Goal: Transaction & Acquisition: Purchase product/service

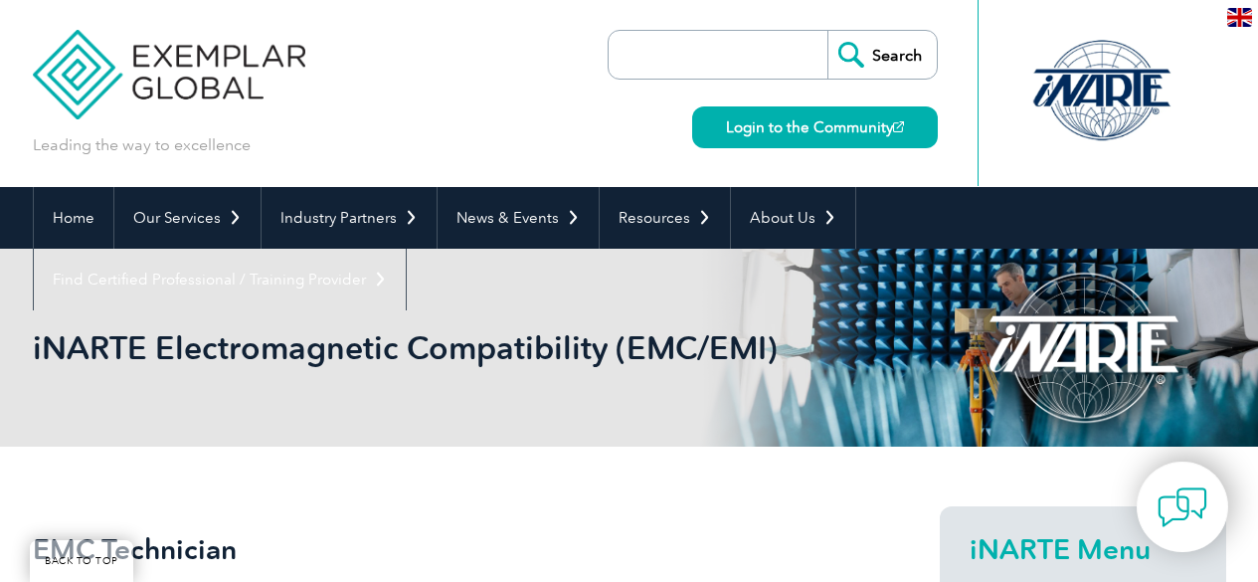
scroll to position [497, 0]
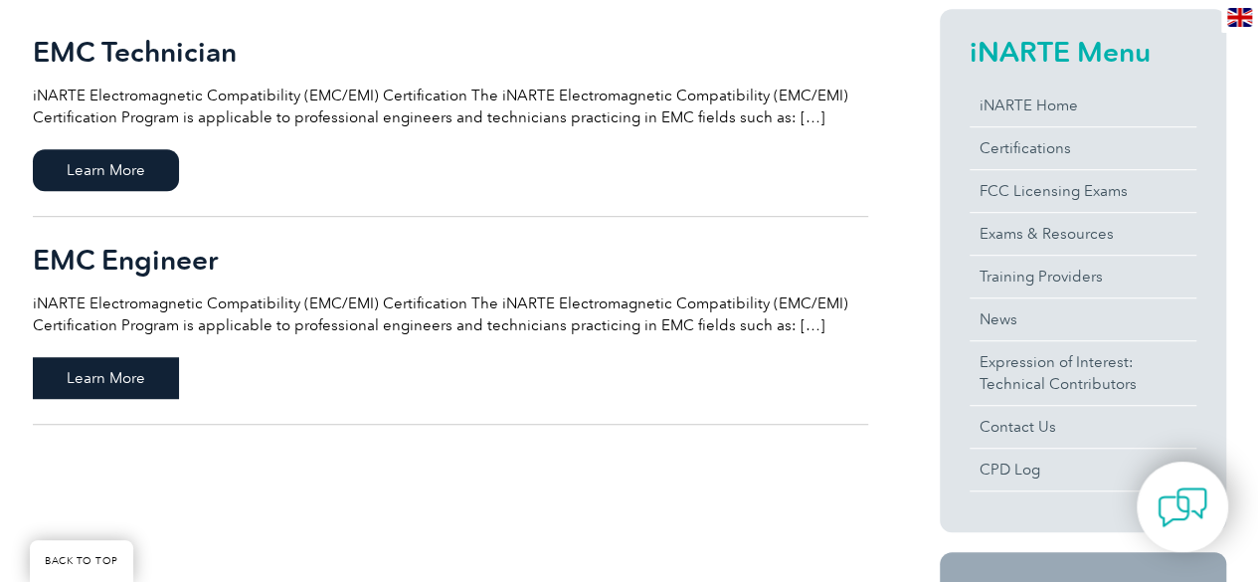
click at [125, 385] on span "Learn More" at bounding box center [106, 378] width 146 height 42
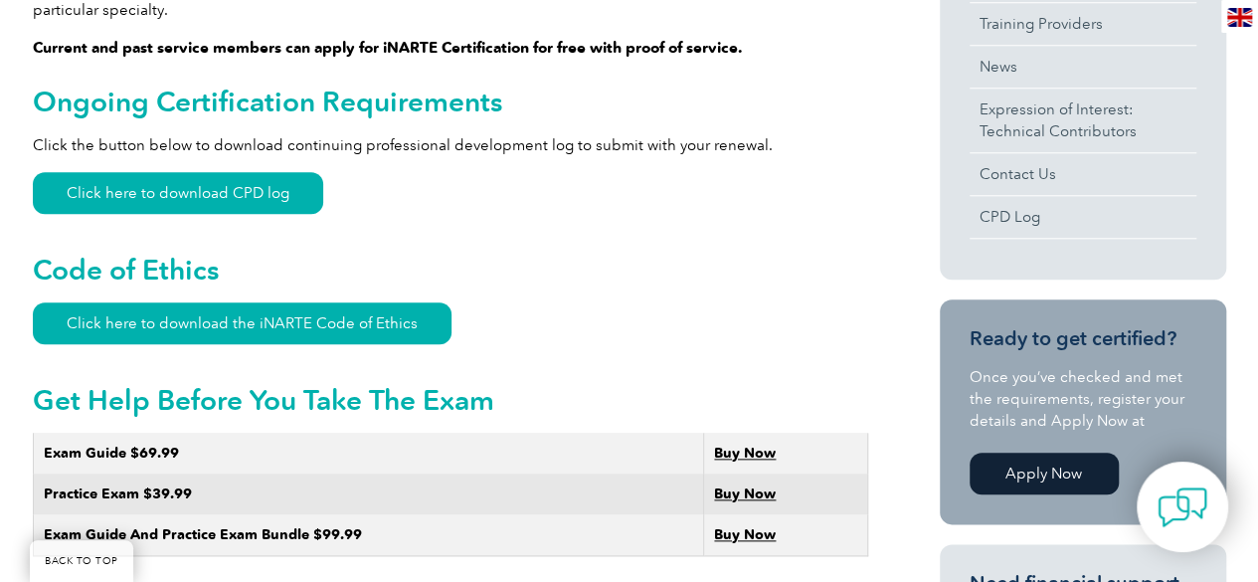
scroll to position [990, 0]
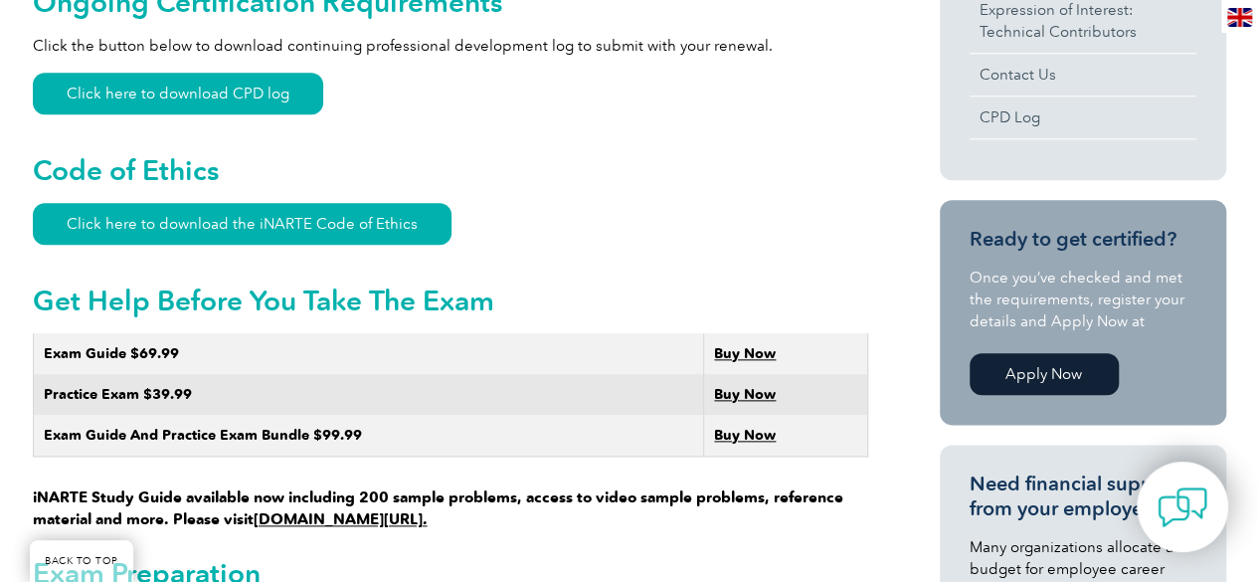
click at [738, 345] on strong "Buy Now" at bounding box center [745, 353] width 62 height 17
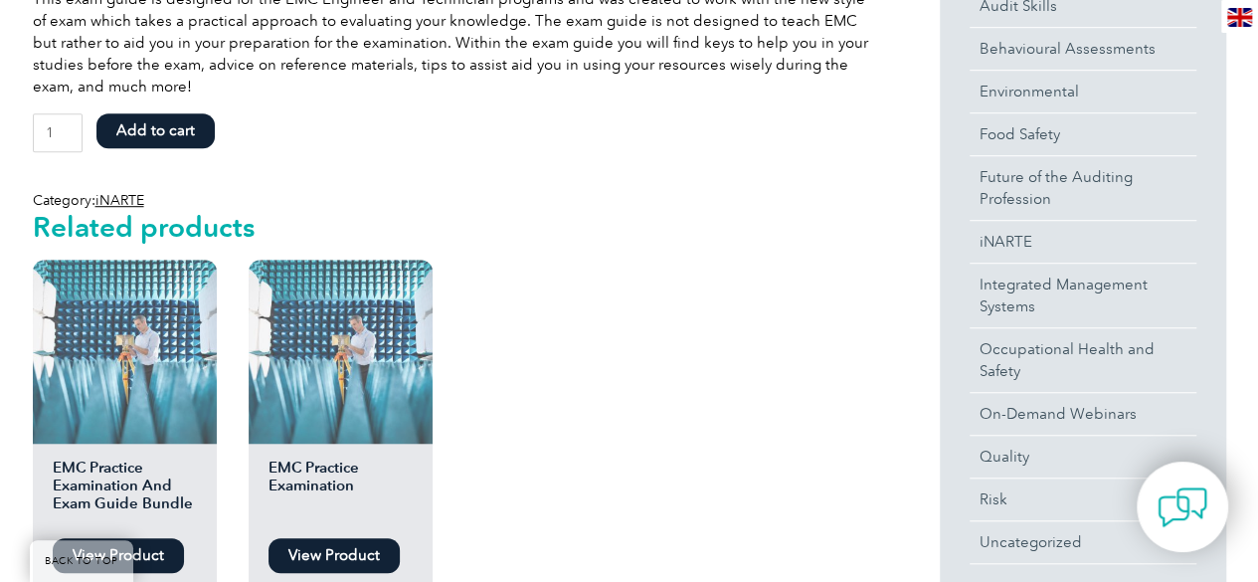
scroll to position [398, 0]
